Goal: Find specific page/section: Find specific page/section

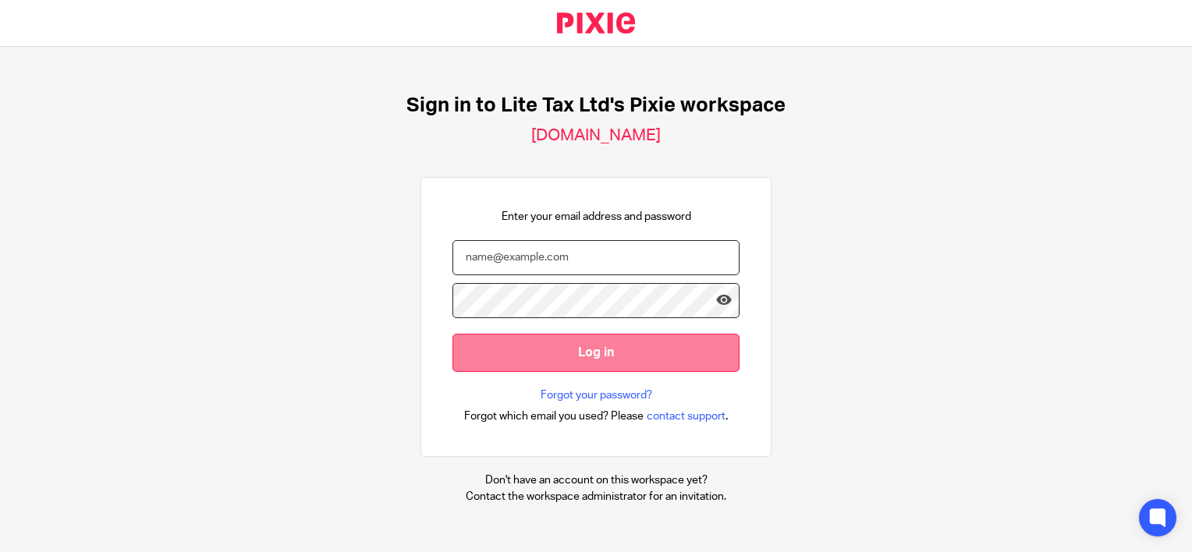
type input "cheryl@litetax.co.uk"
click at [548, 352] on input "Log in" at bounding box center [595, 353] width 287 height 38
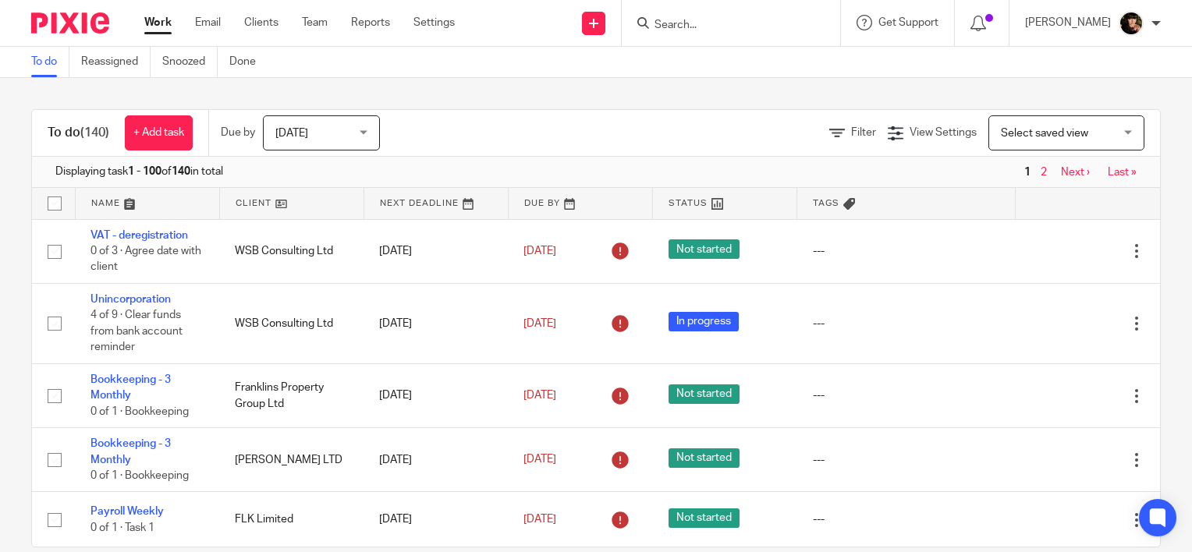
click at [740, 23] on input "Search" at bounding box center [723, 26] width 140 height 14
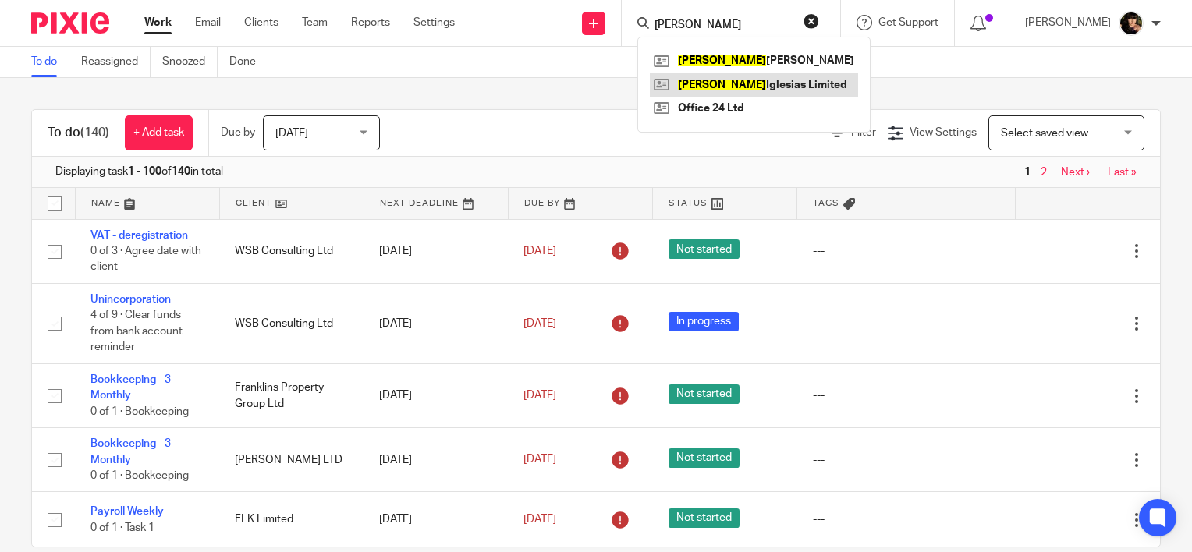
type input "[PERSON_NAME]"
click at [756, 92] on link at bounding box center [754, 84] width 208 height 23
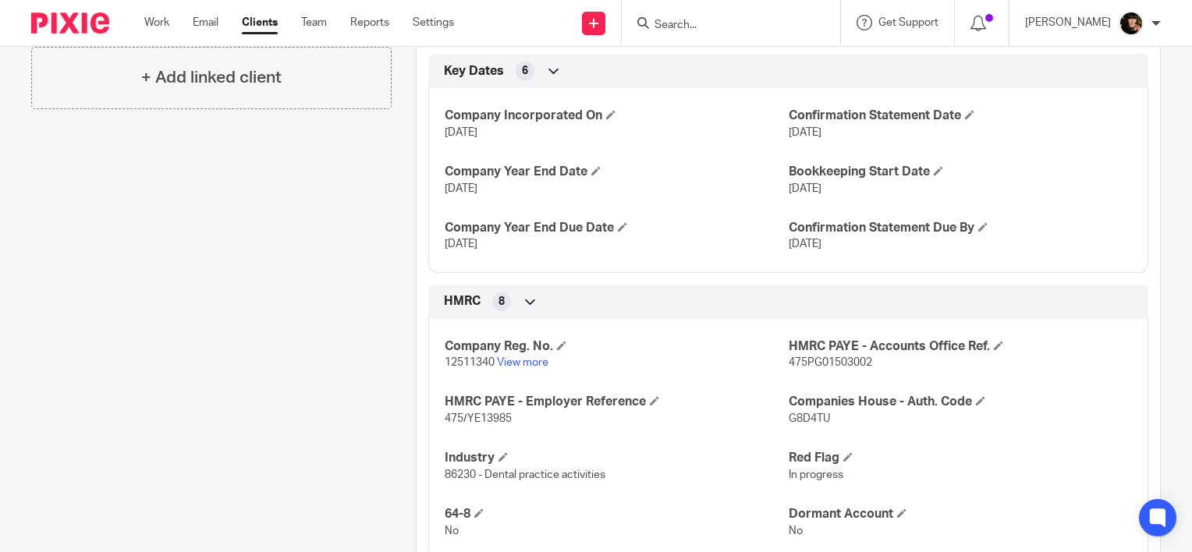
scroll to position [583, 0]
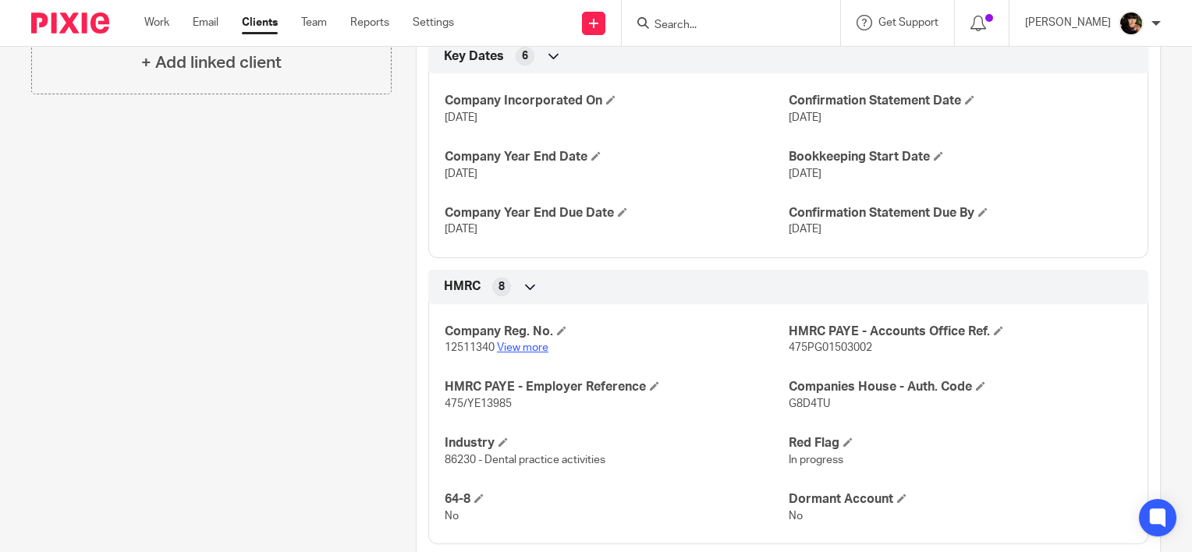
click at [501, 342] on link "View more" at bounding box center [522, 347] width 51 height 11
